Goal: Task Accomplishment & Management: Manage account settings

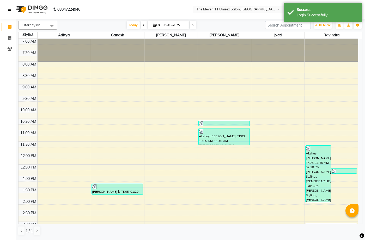
click at [9, 7] on link at bounding box center [10, 9] width 5 height 15
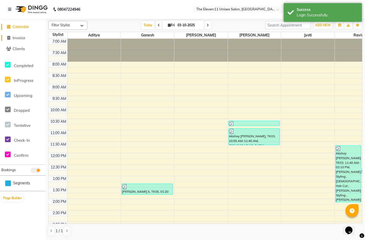
click at [27, 39] on link "Invoice" at bounding box center [22, 38] width 43 height 6
select select "7836"
select select "service"
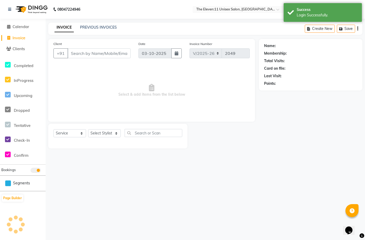
click at [88, 52] on input "Client" at bounding box center [98, 53] width 63 height 10
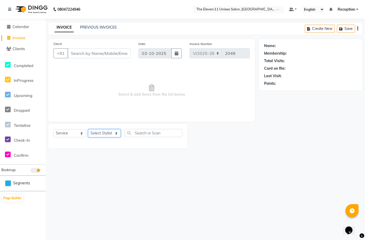
click at [97, 131] on select "Select Stylist [PERSON_NAME] Manager Ravindra Reception [PERSON_NAME]" at bounding box center [104, 133] width 33 height 8
click at [102, 132] on select "Select Stylist [PERSON_NAME] Manager Ravindra Reception [PERSON_NAME]" at bounding box center [104, 133] width 33 height 8
click at [103, 132] on select "Select Stylist [PERSON_NAME] Manager Ravindra Reception [PERSON_NAME]" at bounding box center [104, 133] width 33 height 8
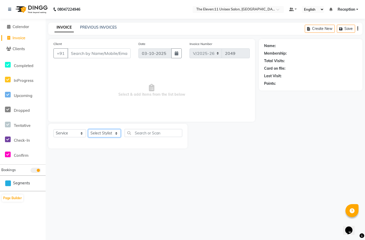
click at [103, 132] on select "Select Stylist [PERSON_NAME] Manager Ravindra Reception [PERSON_NAME]" at bounding box center [104, 133] width 33 height 8
click at [104, 133] on select "Select Stylist [PERSON_NAME] Manager Ravindra Reception [PERSON_NAME]" at bounding box center [104, 133] width 33 height 8
click at [106, 129] on div "Select Service Product Membership Package Voucher Prepaid Gift Card Select Styl…" at bounding box center [117, 136] width 139 height 25
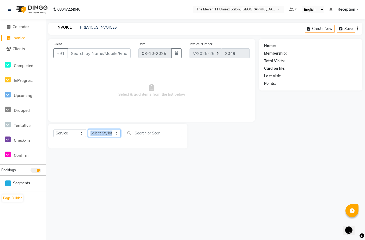
click at [108, 132] on select "Select Stylist [PERSON_NAME] Manager Ravindra Reception [PERSON_NAME]" at bounding box center [104, 133] width 33 height 8
click at [109, 132] on select "Select Stylist [PERSON_NAME] Manager Ravindra Reception [PERSON_NAME]" at bounding box center [104, 133] width 33 height 8
click at [114, 135] on select "Select Stylist [PERSON_NAME] Manager Ravindra Reception [PERSON_NAME]" at bounding box center [104, 133] width 33 height 8
click at [112, 130] on select "Select Stylist [PERSON_NAME] Manager Ravindra Reception [PERSON_NAME]" at bounding box center [104, 133] width 33 height 8
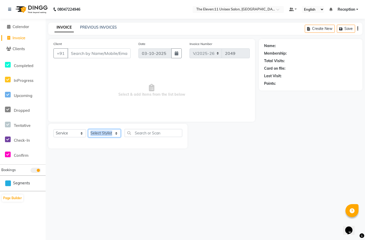
click at [112, 130] on select "Select Stylist [PERSON_NAME] Manager Ravindra Reception [PERSON_NAME]" at bounding box center [104, 133] width 33 height 8
select select "92424"
click at [88, 129] on select "Select Stylist [PERSON_NAME] Manager Ravindra Reception [PERSON_NAME]" at bounding box center [104, 133] width 33 height 8
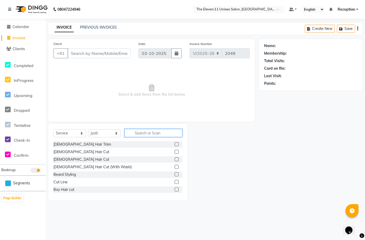
click at [135, 134] on input "text" at bounding box center [153, 133] width 58 height 8
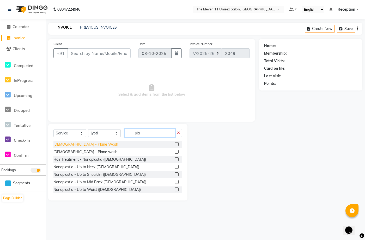
type input "pla"
click at [79, 145] on div "[DEMOGRAPHIC_DATA] - Plane Wash" at bounding box center [85, 144] width 65 height 5
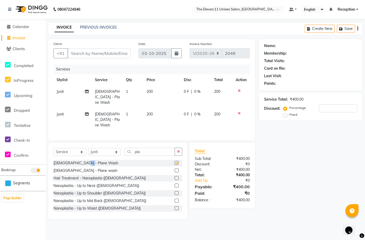
checkbox input "false"
click at [237, 109] on td at bounding box center [240, 120] width 17 height 23
click at [238, 112] on icon at bounding box center [239, 114] width 3 height 4
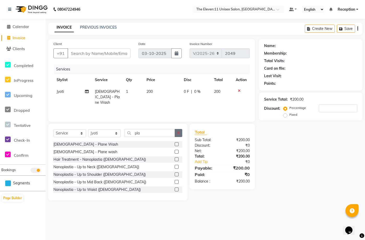
click at [176, 130] on button "button" at bounding box center [178, 133] width 8 height 8
click at [175, 130] on input "text" at bounding box center [149, 133] width 50 height 8
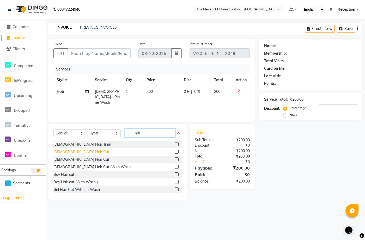
type input "hai"
click at [75, 150] on div "[DEMOGRAPHIC_DATA] Hair Cut" at bounding box center [81, 151] width 56 height 5
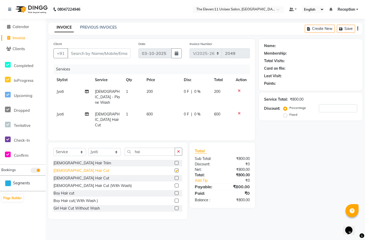
checkbox input "false"
click at [102, 52] on input "Client" at bounding box center [98, 53] width 63 height 10
type input "9"
type input "0"
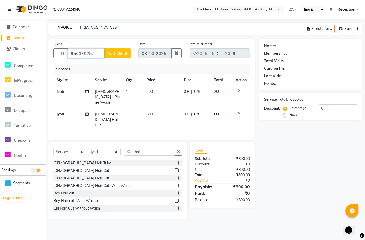
type input "9503392572"
click at [115, 55] on span "Add Client" at bounding box center [117, 53] width 21 height 5
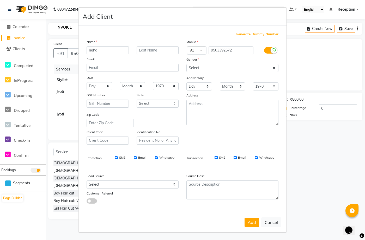
type input "neha"
click at [159, 51] on input "text" at bounding box center [157, 50] width 42 height 8
type input "11"
click at [200, 66] on select "Select [DEMOGRAPHIC_DATA] [DEMOGRAPHIC_DATA] Other Prefer Not To Say" at bounding box center [232, 68] width 92 height 8
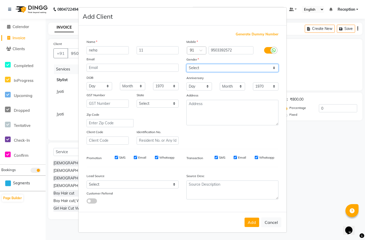
click at [200, 66] on select "Select [DEMOGRAPHIC_DATA] [DEMOGRAPHIC_DATA] Other Prefer Not To Say" at bounding box center [232, 68] width 92 height 8
select select "[DEMOGRAPHIC_DATA]"
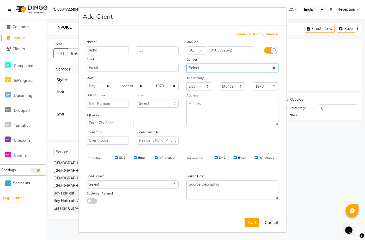
click at [186, 64] on select "Select [DEMOGRAPHIC_DATA] [DEMOGRAPHIC_DATA] Other Prefer Not To Say" at bounding box center [232, 68] width 92 height 8
click at [254, 223] on button "Add" at bounding box center [251, 222] width 15 height 9
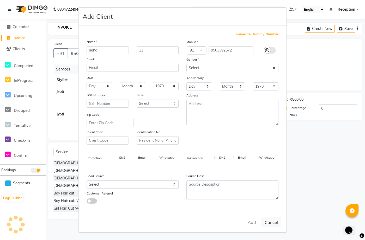
type input "95******72"
select select
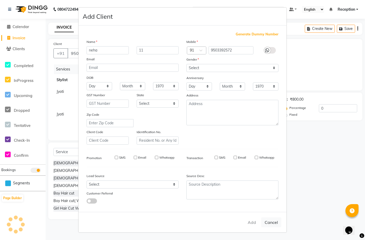
select select
checkbox input "false"
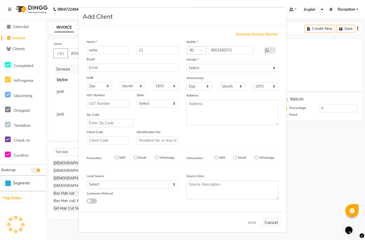
checkbox input "false"
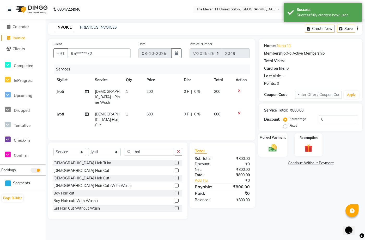
click at [275, 149] on img at bounding box center [273, 148] width 14 height 10
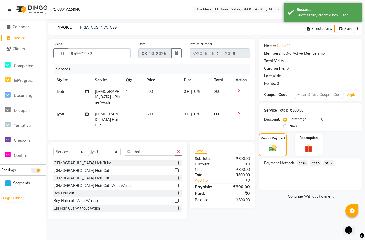
click at [328, 162] on span "GPay" at bounding box center [328, 164] width 11 height 6
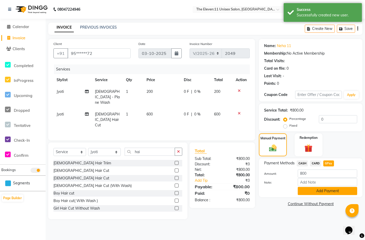
click at [326, 193] on button "Add Payment" at bounding box center [326, 191] width 59 height 8
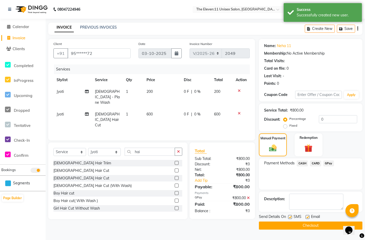
click at [309, 226] on button "Checkout" at bounding box center [310, 226] width 103 height 8
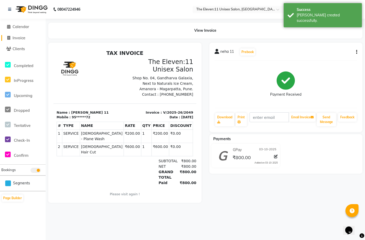
click at [16, 39] on span "Invoice" at bounding box center [19, 37] width 13 height 5
select select "service"
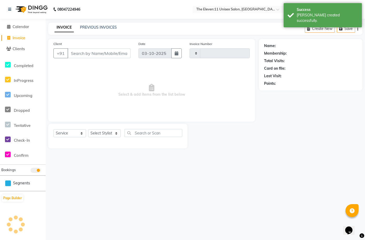
type input "2050"
select select "7836"
click at [99, 133] on select "Select Stylist [PERSON_NAME] Manager Ravindra Reception [PERSON_NAME]" at bounding box center [104, 133] width 33 height 8
select select "70319"
click at [88, 129] on select "Select Stylist [PERSON_NAME] Manager Ravindra Reception [PERSON_NAME]" at bounding box center [104, 133] width 33 height 8
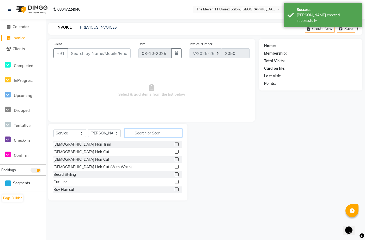
click at [147, 133] on input "text" at bounding box center [153, 133] width 58 height 8
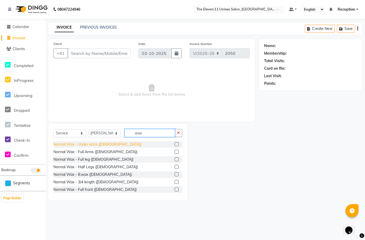
type input "wax"
click at [94, 146] on div "Normal Wax - Under arms ([DEMOGRAPHIC_DATA])" at bounding box center [97, 144] width 88 height 5
checkbox input "false"
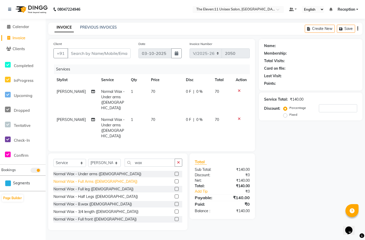
click at [89, 179] on div "Normal Wax - Full Arms ([DEMOGRAPHIC_DATA])" at bounding box center [95, 181] width 84 height 5
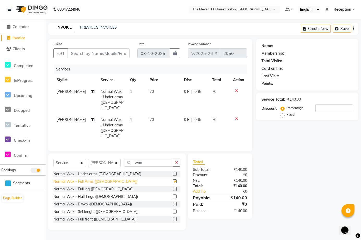
checkbox input "false"
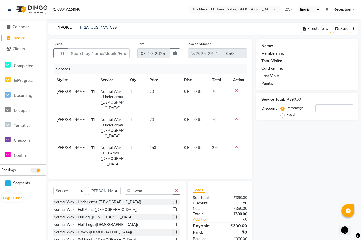
click at [234, 145] on div at bounding box center [238, 147] width 11 height 4
click at [236, 142] on td at bounding box center [238, 156] width 17 height 28
click at [233, 142] on td at bounding box center [238, 156] width 17 height 28
click at [235, 145] on icon at bounding box center [236, 147] width 3 height 4
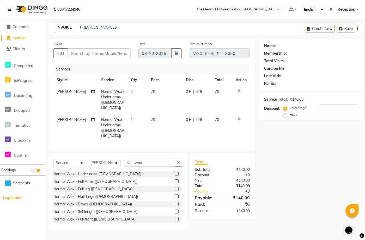
click at [238, 114] on td at bounding box center [240, 128] width 17 height 28
click at [238, 117] on icon at bounding box center [239, 119] width 3 height 4
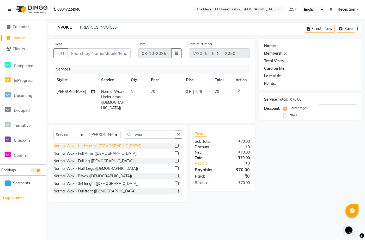
click at [78, 144] on div "Normal Wax - Under arms ([DEMOGRAPHIC_DATA])" at bounding box center [97, 146] width 88 height 5
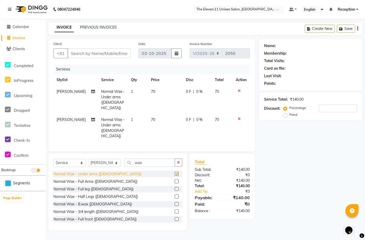
checkbox input "false"
click at [176, 159] on button "button" at bounding box center [178, 163] width 8 height 8
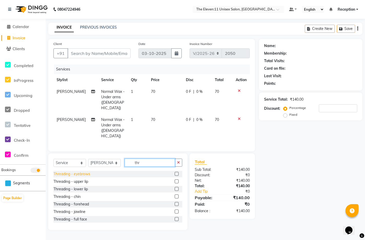
type input "thr"
click at [67, 172] on div "Threading - eyebrows" at bounding box center [71, 174] width 37 height 5
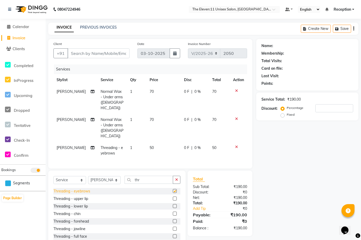
checkbox input "false"
click at [71, 196] on div "Threading - upper lip" at bounding box center [70, 198] width 35 height 5
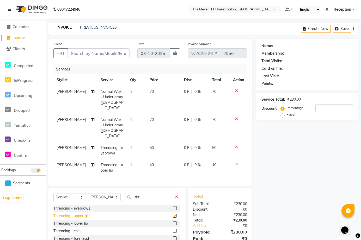
checkbox input "false"
click at [75, 236] on div "Threading - forehead" at bounding box center [70, 238] width 35 height 5
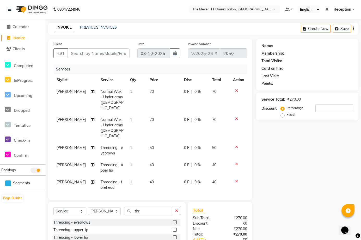
checkbox input "false"
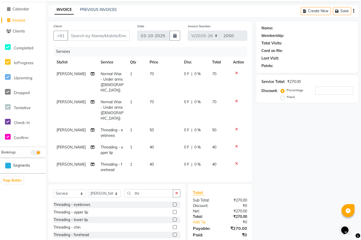
scroll to position [42, 0]
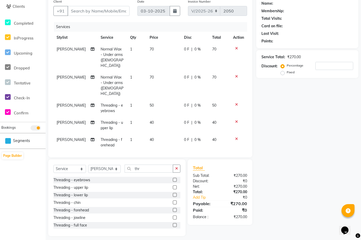
click at [196, 47] on span "0 %" at bounding box center [197, 49] width 6 height 5
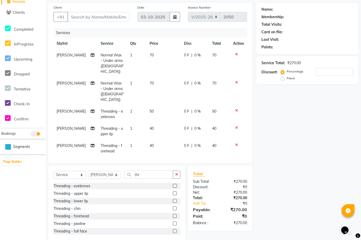
select select "70319"
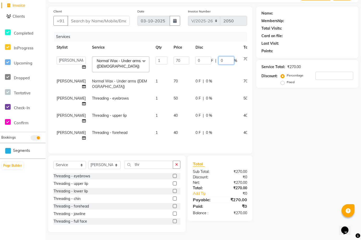
click at [218, 57] on input "0" at bounding box center [226, 61] width 16 height 8
type input "50"
click at [192, 80] on td "0 F | 0 %" at bounding box center [216, 84] width 48 height 17
select select "70319"
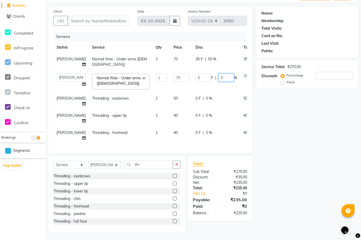
click at [218, 75] on input "0" at bounding box center [226, 78] width 16 height 8
type input "50"
click at [204, 99] on td "0 F | 0 %" at bounding box center [216, 101] width 48 height 17
select select "70319"
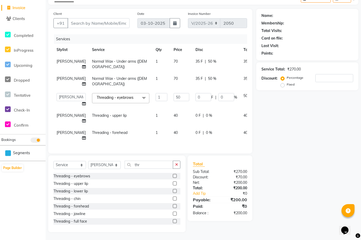
click at [170, 62] on td "70" at bounding box center [181, 64] width 22 height 17
select select "70319"
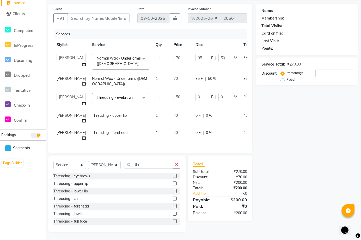
click at [260, 76] on icon at bounding box center [261, 78] width 3 height 4
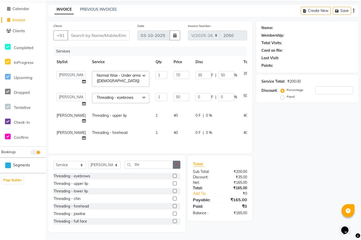
click at [178, 164] on button "button" at bounding box center [177, 165] width 8 height 8
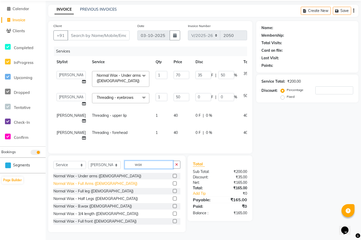
type input "wax"
click at [96, 184] on div "Normal Wax - Full Arms ([DEMOGRAPHIC_DATA])" at bounding box center [95, 183] width 84 height 5
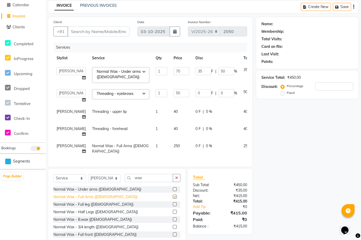
checkbox input "false"
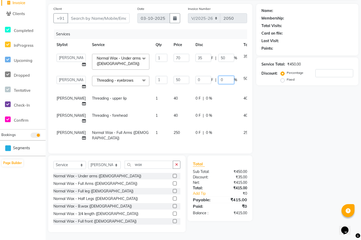
click at [218, 77] on input "0" at bounding box center [226, 80] width 16 height 8
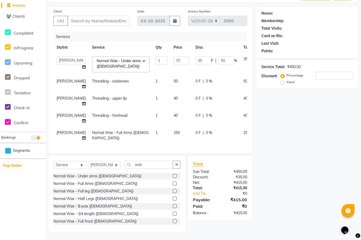
click at [206, 130] on span "0 %" at bounding box center [209, 132] width 6 height 5
select select "70319"
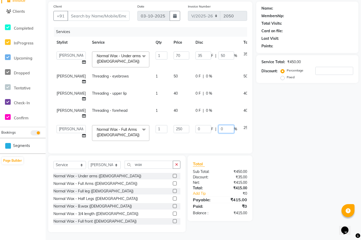
click at [218, 126] on input "0" at bounding box center [226, 129] width 16 height 8
type input "50"
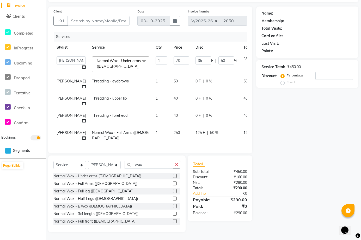
scroll to position [36, 0]
click at [285, 148] on div "Name: Membership: Total Visits: Card on file: Last Visit: Points: Service Total…" at bounding box center [309, 120] width 106 height 226
click at [72, 16] on input "Client" at bounding box center [98, 21] width 62 height 10
type input "8"
type input "0"
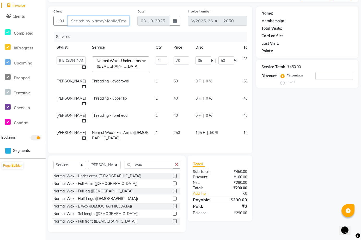
type input "0"
type input "8796119366"
click at [116, 16] on button "Add Client" at bounding box center [116, 21] width 27 height 10
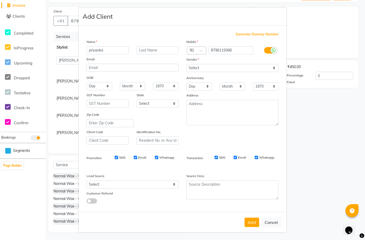
type input "priyanka"
click at [157, 48] on input "text" at bounding box center [157, 50] width 42 height 8
type input "kolte"
click at [194, 67] on select "Select [DEMOGRAPHIC_DATA] [DEMOGRAPHIC_DATA] Other Prefer Not To Say" at bounding box center [232, 68] width 92 height 8
select select "[DEMOGRAPHIC_DATA]"
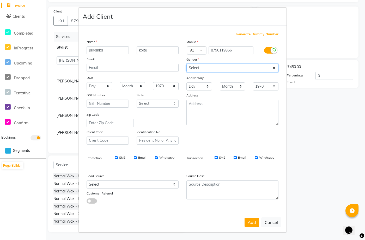
click at [186, 64] on select "Select [DEMOGRAPHIC_DATA] [DEMOGRAPHIC_DATA] Other Prefer Not To Say" at bounding box center [232, 68] width 92 height 8
click at [255, 222] on button "Add" at bounding box center [251, 222] width 15 height 9
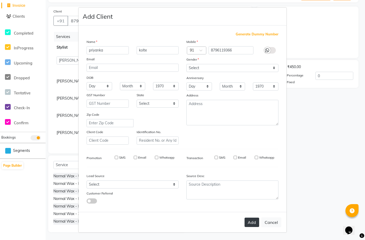
type input "87******66"
select select
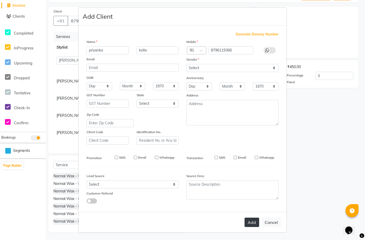
select select
checkbox input "false"
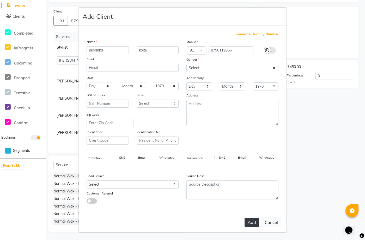
checkbox input "false"
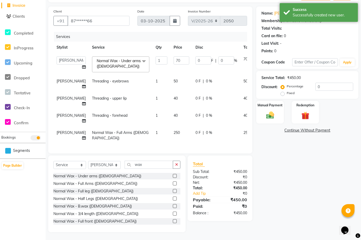
click at [206, 53] on td "0 F | 0 %" at bounding box center [216, 64] width 48 height 22
click at [218, 57] on input "0" at bounding box center [226, 61] width 16 height 8
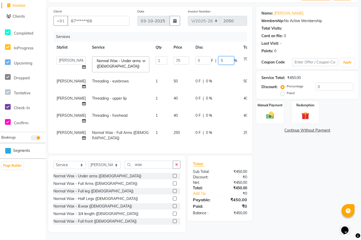
type input "50"
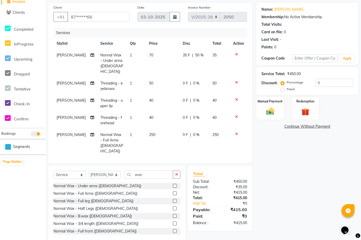
click at [192, 132] on div "0 F | 0 %" at bounding box center [194, 134] width 23 height 5
select select "70319"
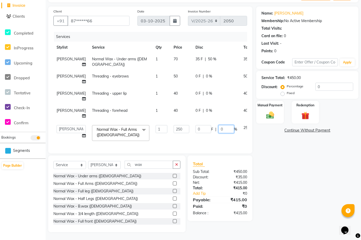
click at [218, 125] on input "0" at bounding box center [226, 129] width 16 height 8
type input "50"
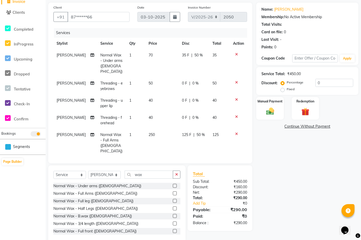
click at [284, 163] on div "Name: [PERSON_NAME] Membership: No Active Membership Total Visits: Card on file…" at bounding box center [309, 123] width 106 height 240
click at [279, 112] on div "Manual Payment" at bounding box center [269, 109] width 29 height 24
click at [323, 127] on span "GPay" at bounding box center [325, 127] width 11 height 6
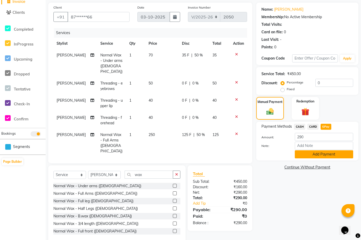
click at [316, 154] on button "Add Payment" at bounding box center [324, 155] width 58 height 8
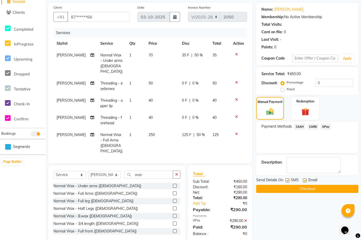
click at [301, 188] on button "Checkout" at bounding box center [307, 189] width 102 height 8
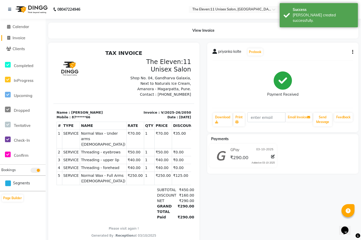
click at [13, 37] on span "Invoice" at bounding box center [19, 37] width 13 height 5
select select "7836"
select select "service"
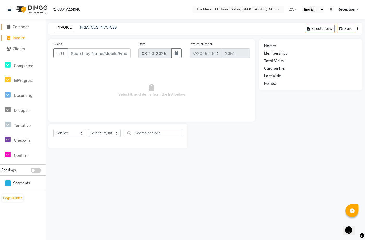
click at [12, 26] on span at bounding box center [9, 27] width 8 height 6
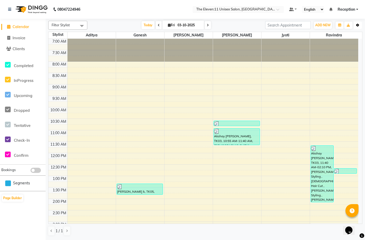
click at [358, 25] on icon "button" at bounding box center [357, 25] width 3 height 3
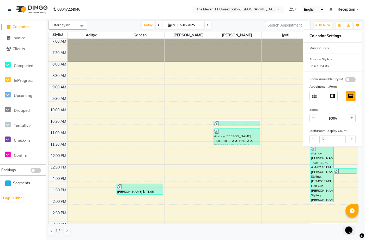
click at [151, 3] on nav "08047224946 Select Location × The Eleven:11 Unisex Salon, Amanora-magarpatta De…" at bounding box center [182, 9] width 365 height 19
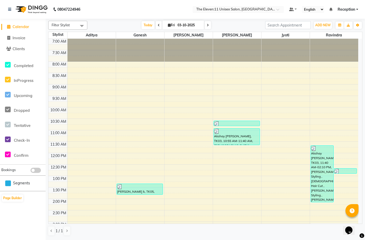
click at [347, 7] on span "Reception" at bounding box center [345, 9] width 17 height 5
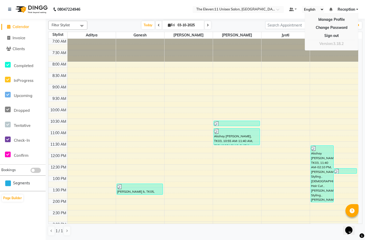
click at [347, 7] on span "Reception" at bounding box center [345, 9] width 17 height 5
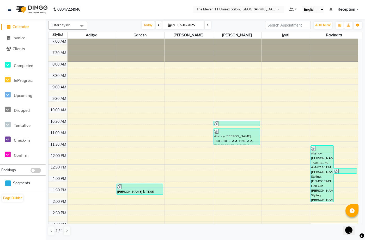
click at [351, 8] on span "Reception" at bounding box center [345, 9] width 17 height 5
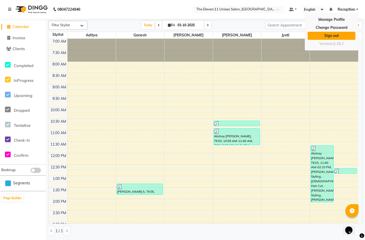
click at [337, 34] on link "Sign out" at bounding box center [331, 36] width 48 height 8
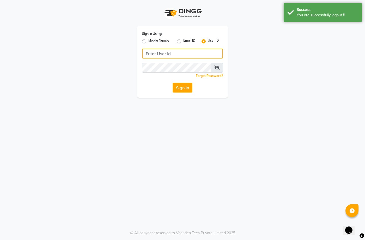
type input "7276004957"
drag, startPoint x: 177, startPoint y: 51, endPoint x: 158, endPoint y: 51, distance: 19.8
click at [177, 51] on input "7276004957" at bounding box center [182, 54] width 81 height 10
drag, startPoint x: 143, startPoint y: 40, endPoint x: 147, endPoint y: 44, distance: 5.9
click at [148, 40] on label "Mobile Number" at bounding box center [159, 41] width 22 height 6
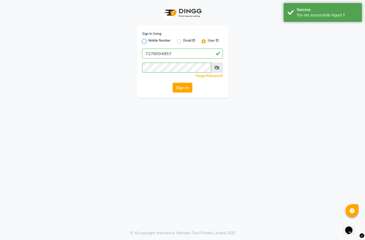
click at [148, 40] on input "Mobile Number" at bounding box center [149, 39] width 3 height 3
radio input "true"
radio input "false"
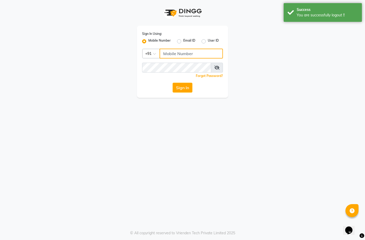
click at [179, 54] on input "Username" at bounding box center [190, 54] width 63 height 10
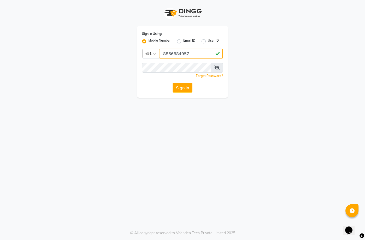
type input "8856884957"
drag, startPoint x: 159, startPoint y: 89, endPoint x: 163, endPoint y: 88, distance: 4.8
click at [159, 89] on div "Sign In" at bounding box center [182, 88] width 81 height 10
click at [179, 84] on button "Sign In" at bounding box center [182, 88] width 20 height 10
